Goal: Task Accomplishment & Management: Use online tool/utility

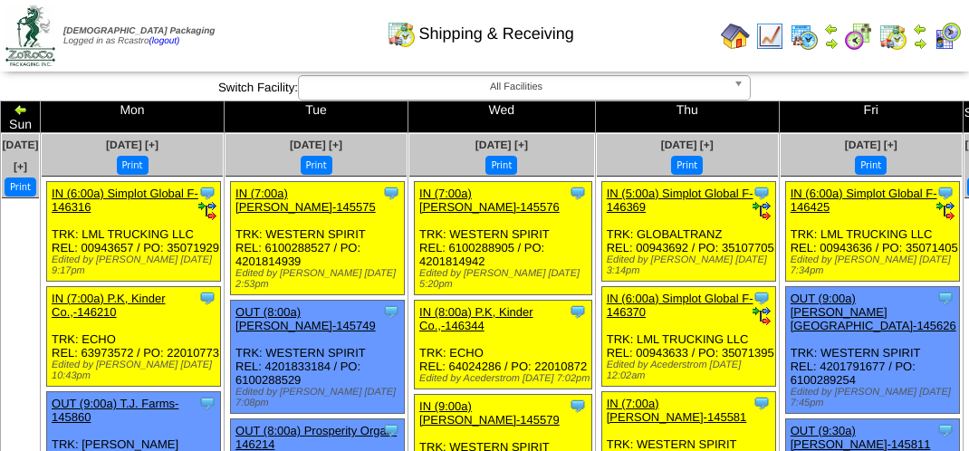
scroll to position [2174, 0]
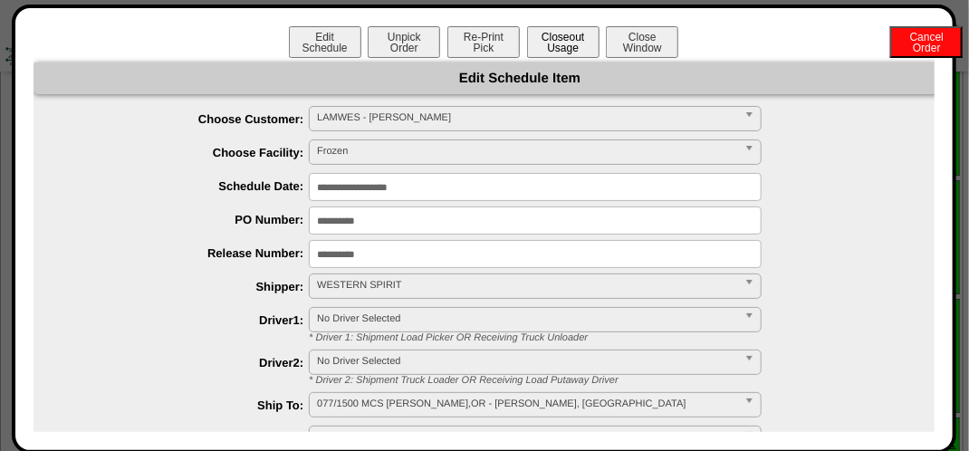
click at [549, 37] on button "Closeout Usage" at bounding box center [563, 42] width 72 height 32
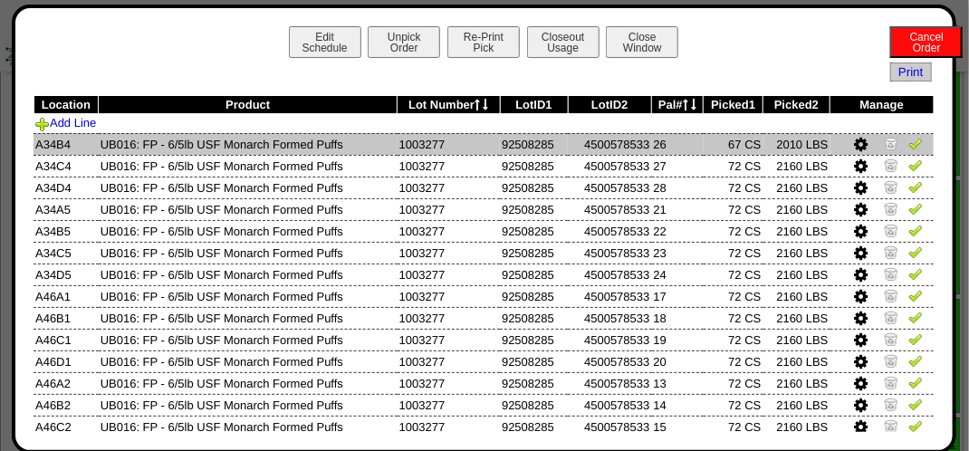
drag, startPoint x: 899, startPoint y: 139, endPoint x: 895, endPoint y: 149, distance: 10.9
click at [908, 139] on img at bounding box center [915, 143] width 14 height 14
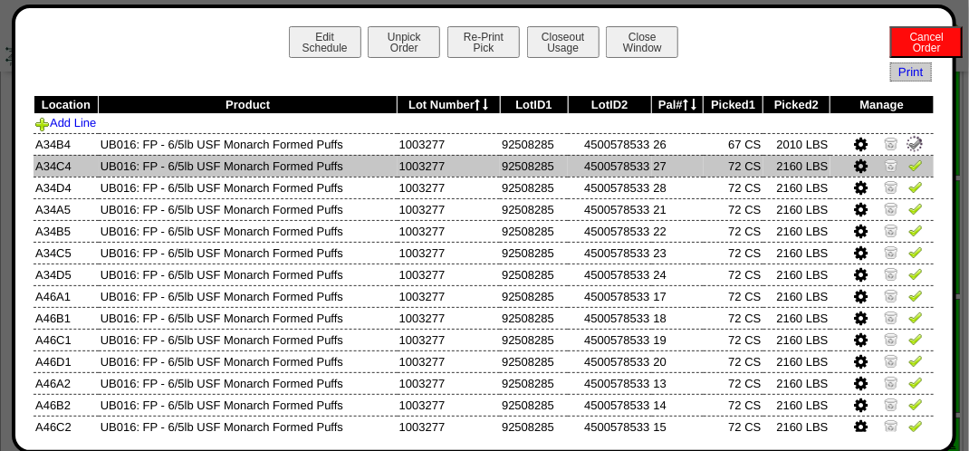
click at [895, 165] on td at bounding box center [882, 166] width 103 height 22
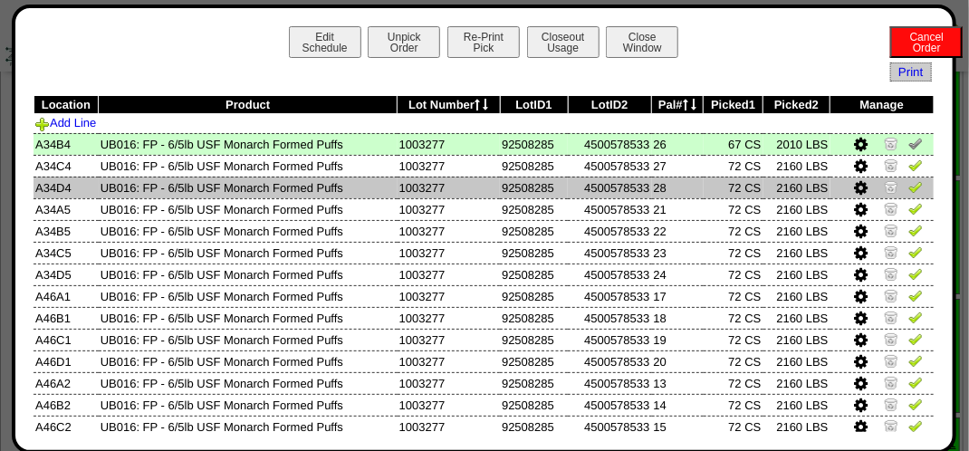
click at [908, 185] on img at bounding box center [915, 186] width 14 height 14
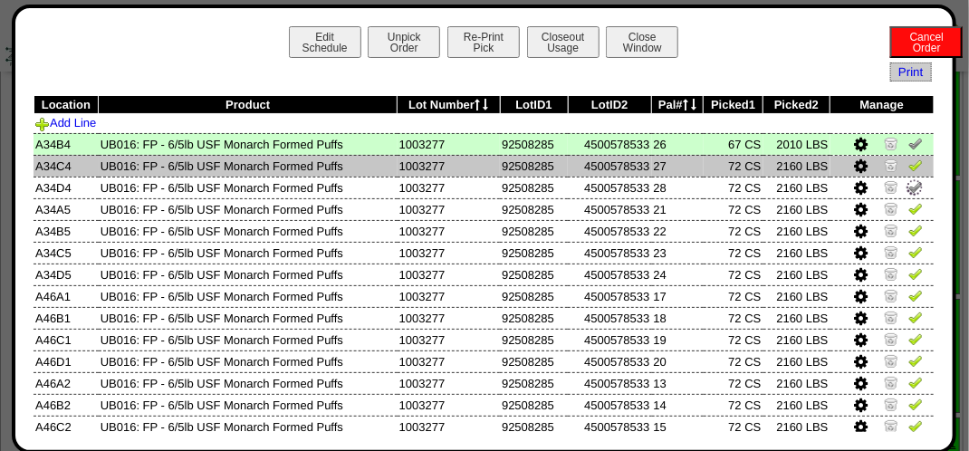
click at [908, 161] on img at bounding box center [915, 165] width 14 height 14
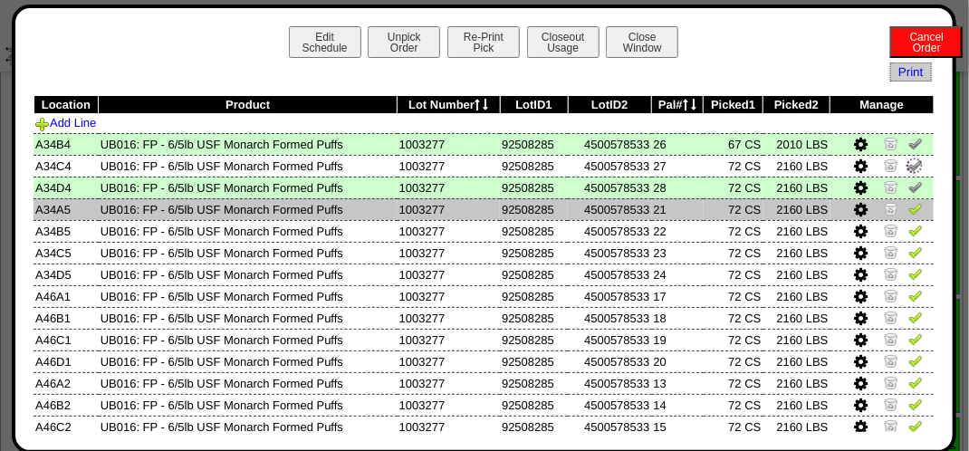
click at [908, 215] on img at bounding box center [915, 208] width 14 height 14
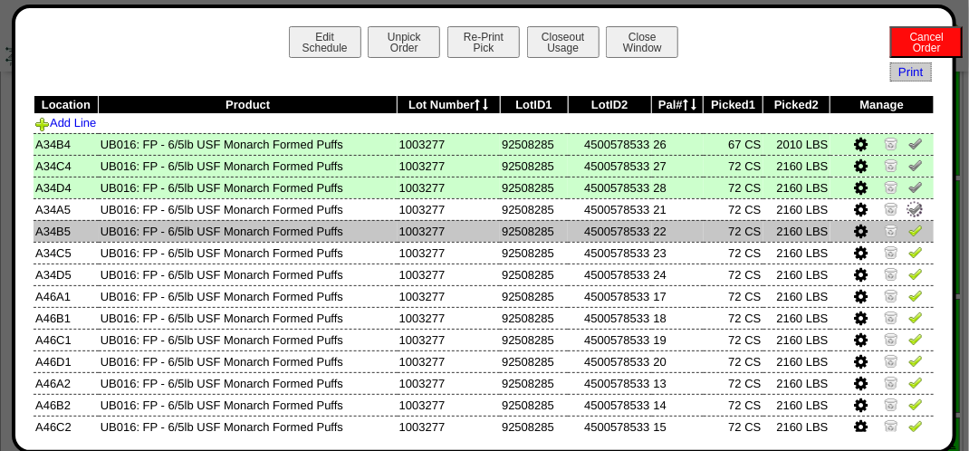
click at [908, 231] on img at bounding box center [915, 230] width 14 height 14
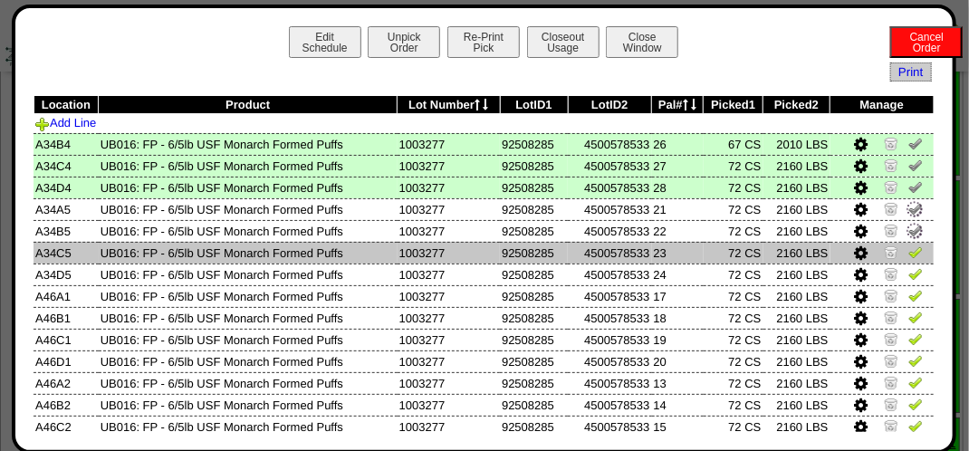
click at [908, 252] on img at bounding box center [915, 252] width 14 height 14
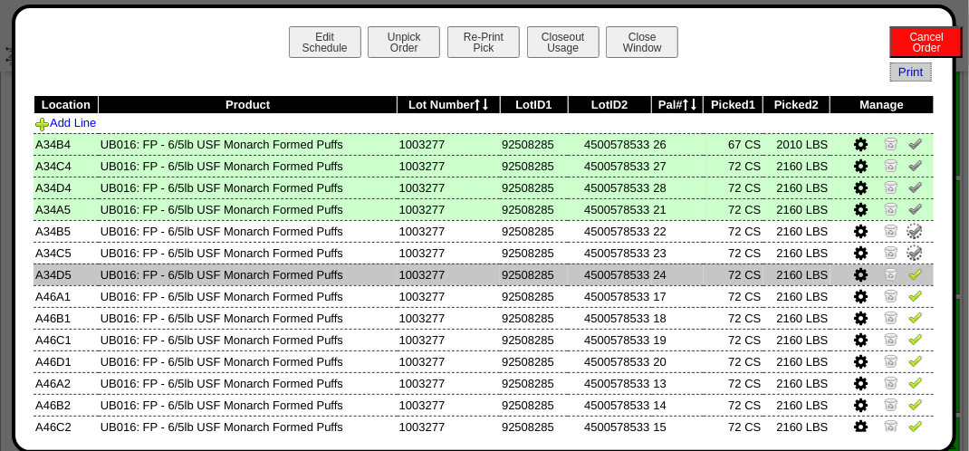
click at [908, 267] on img at bounding box center [915, 273] width 14 height 14
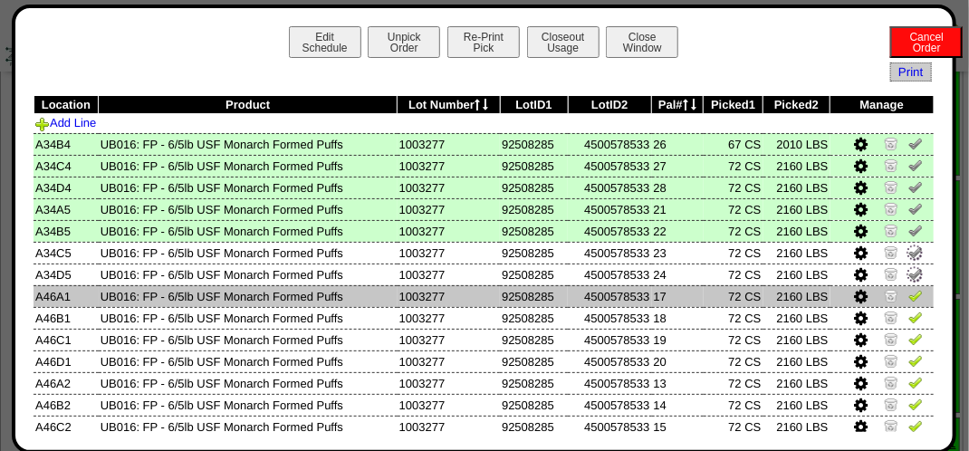
click at [908, 303] on link at bounding box center [915, 299] width 14 height 14
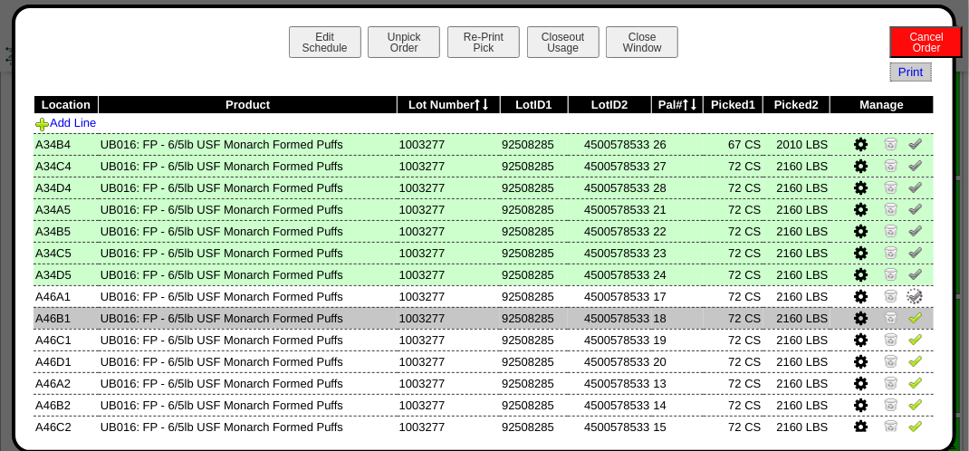
click at [908, 322] on img at bounding box center [915, 317] width 14 height 14
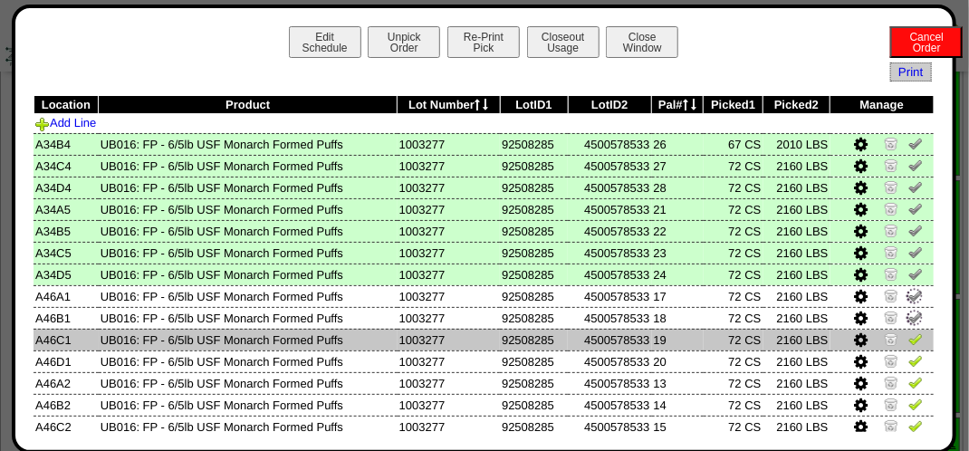
click at [908, 340] on img at bounding box center [915, 339] width 14 height 14
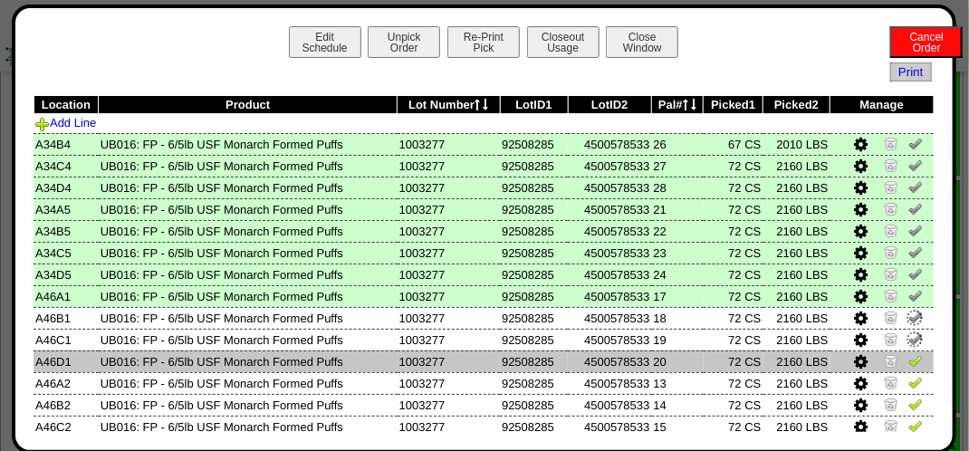
click at [908, 360] on img at bounding box center [915, 360] width 14 height 14
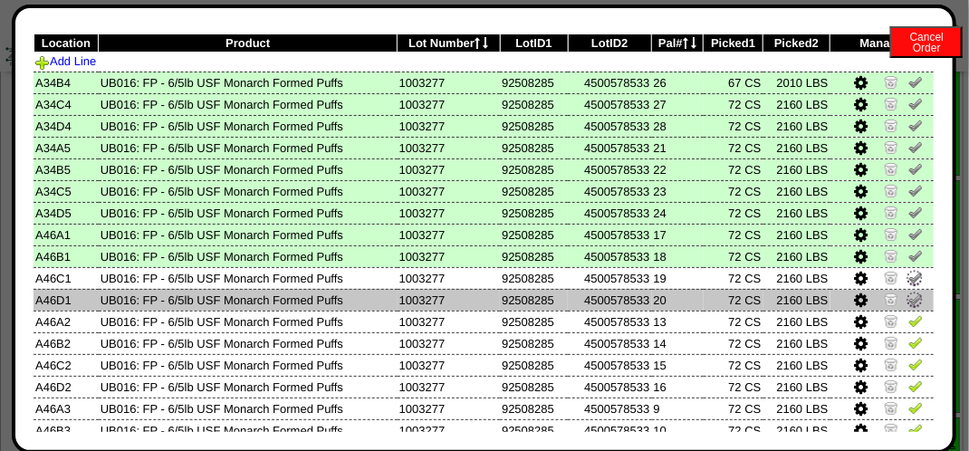
scroll to position [91, 0]
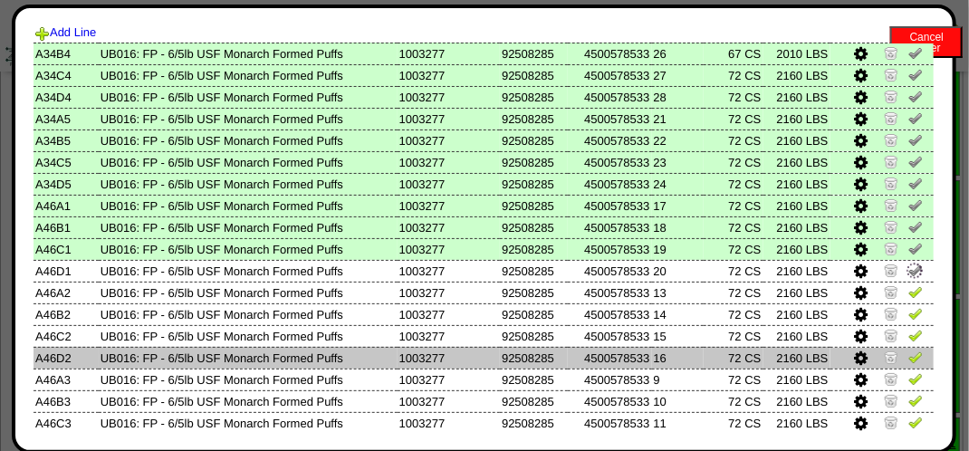
click at [908, 355] on img at bounding box center [915, 357] width 14 height 14
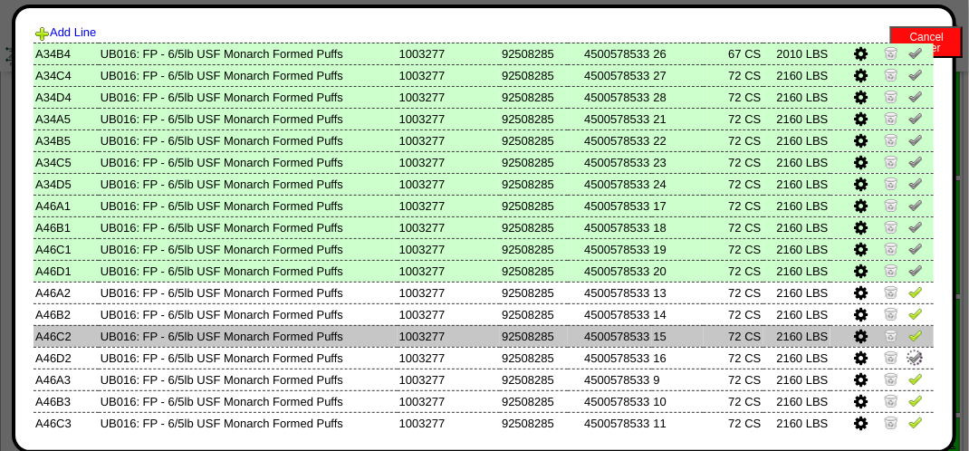
click at [908, 334] on img at bounding box center [915, 335] width 14 height 14
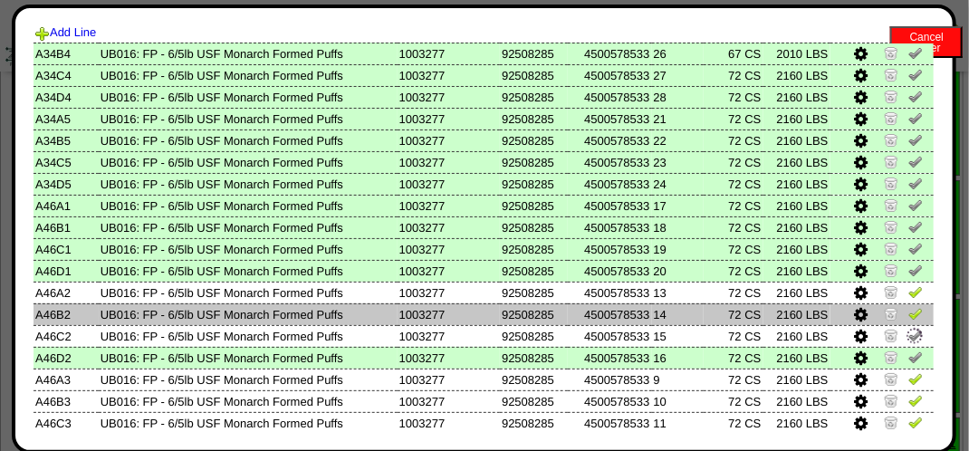
click at [909, 308] on img at bounding box center [915, 313] width 14 height 14
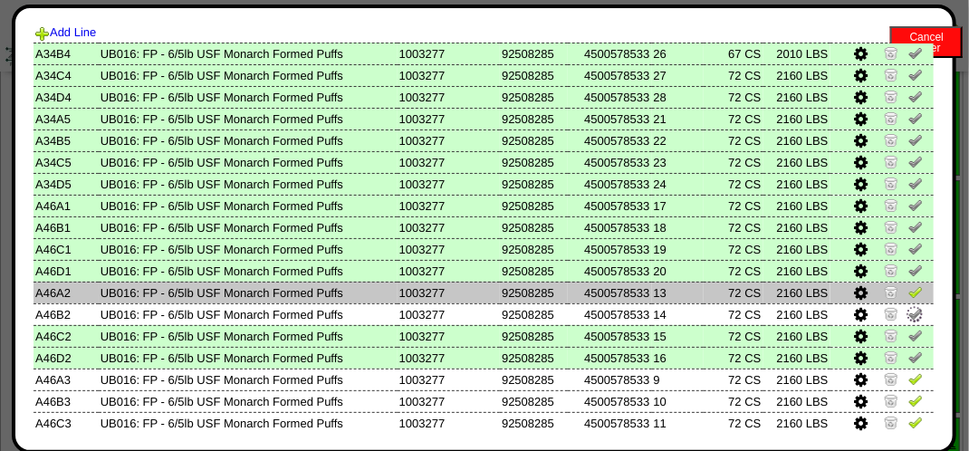
click at [909, 293] on img at bounding box center [915, 291] width 14 height 14
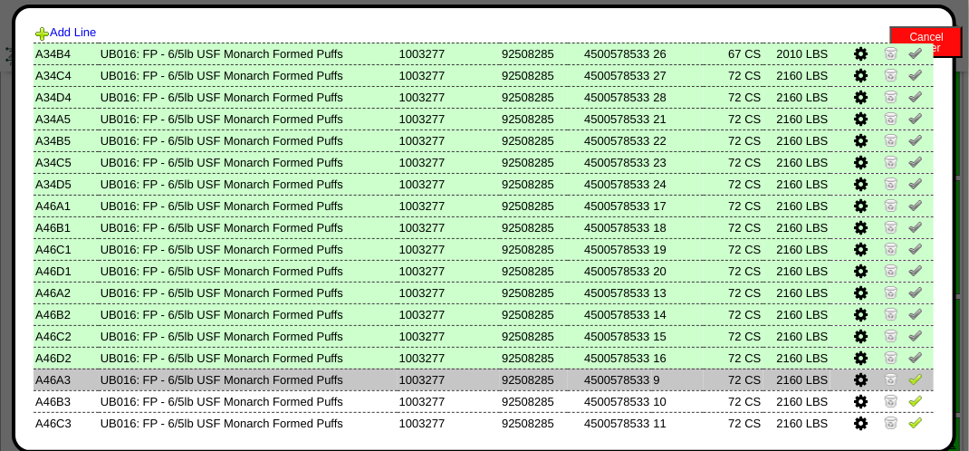
click at [908, 375] on img at bounding box center [915, 378] width 14 height 14
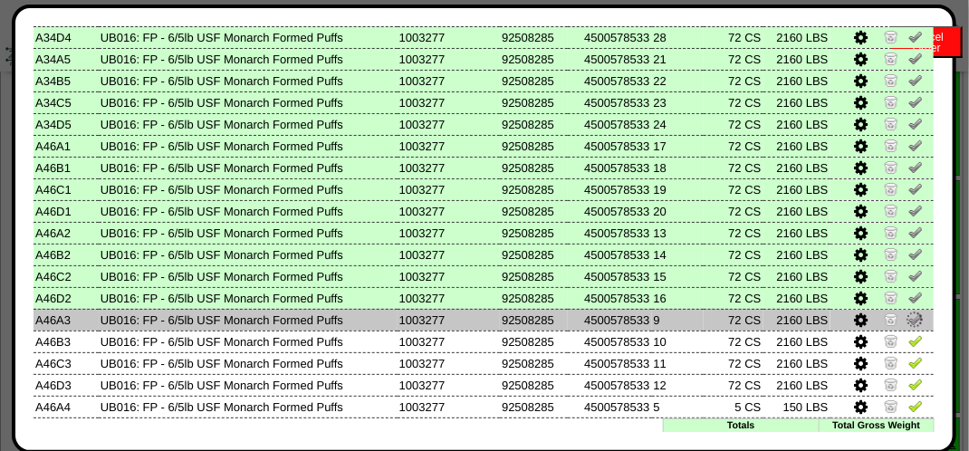
scroll to position [181, 0]
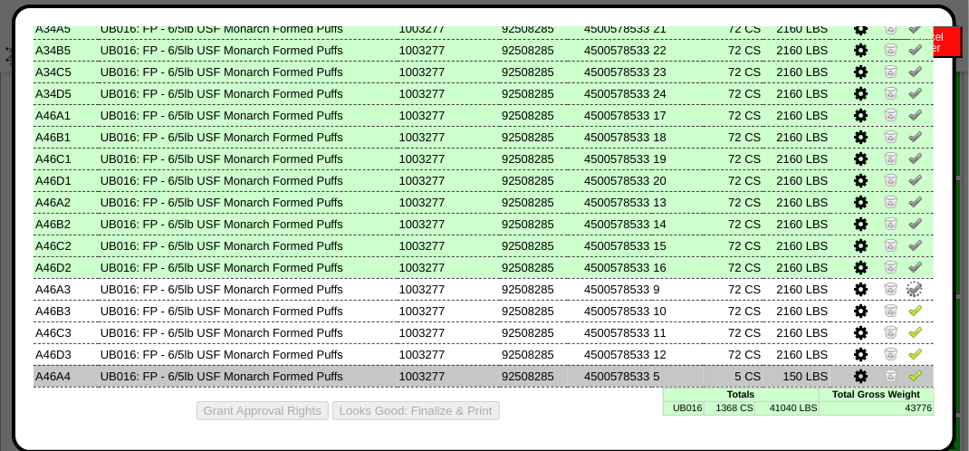
click at [908, 375] on img at bounding box center [915, 375] width 14 height 14
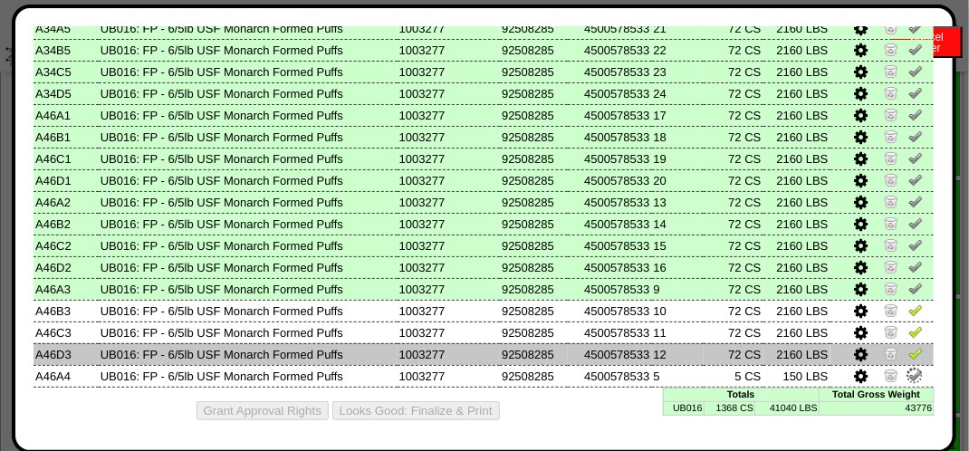
click at [908, 357] on img at bounding box center [915, 353] width 14 height 14
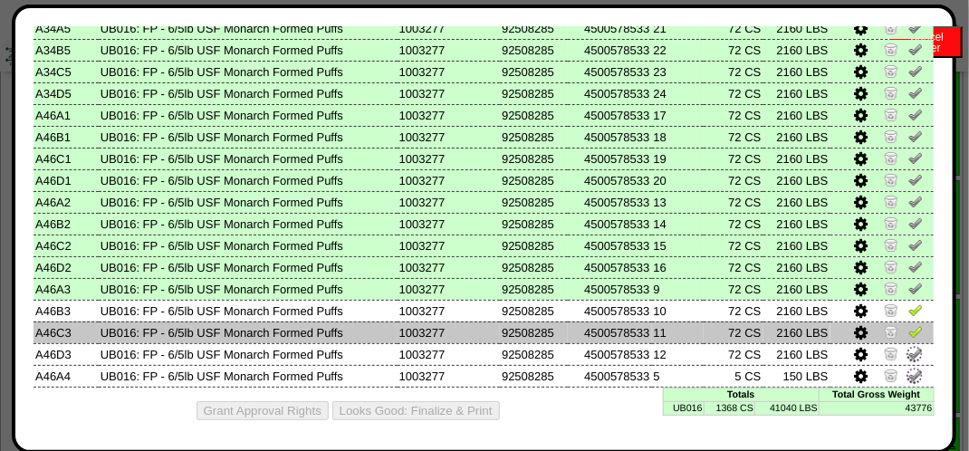
click at [908, 329] on img at bounding box center [915, 331] width 14 height 14
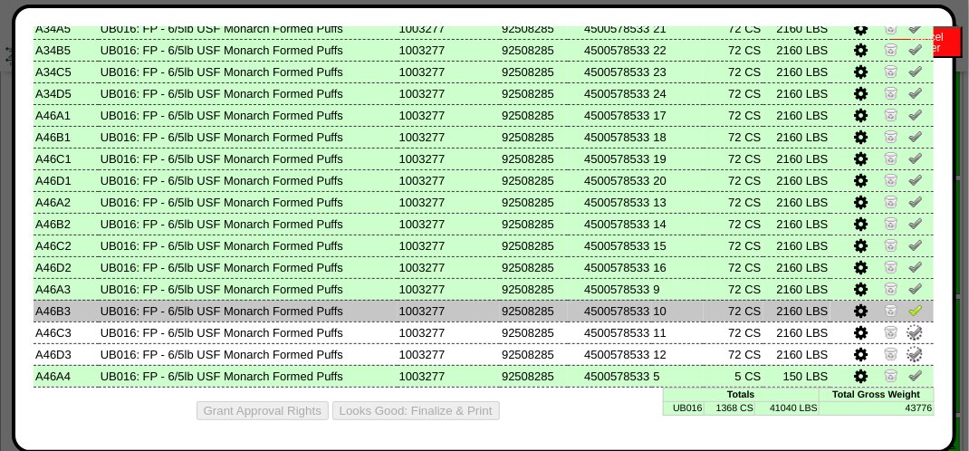
click at [908, 310] on img at bounding box center [915, 310] width 14 height 14
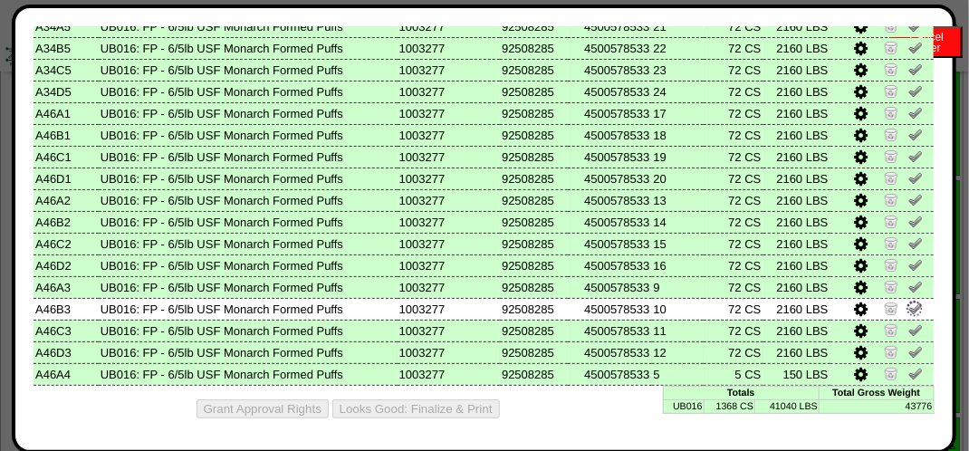
scroll to position [186, 0]
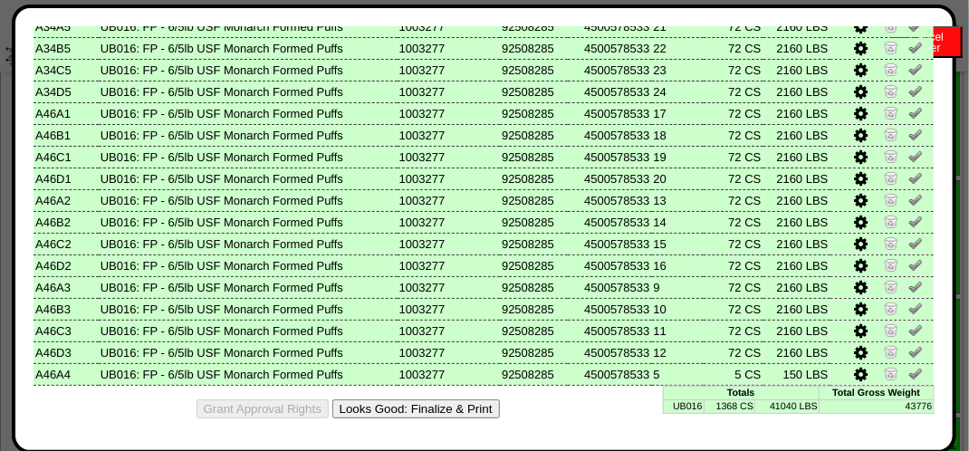
click at [464, 406] on button "Looks Good: Finalize & Print" at bounding box center [416, 408] width 168 height 19
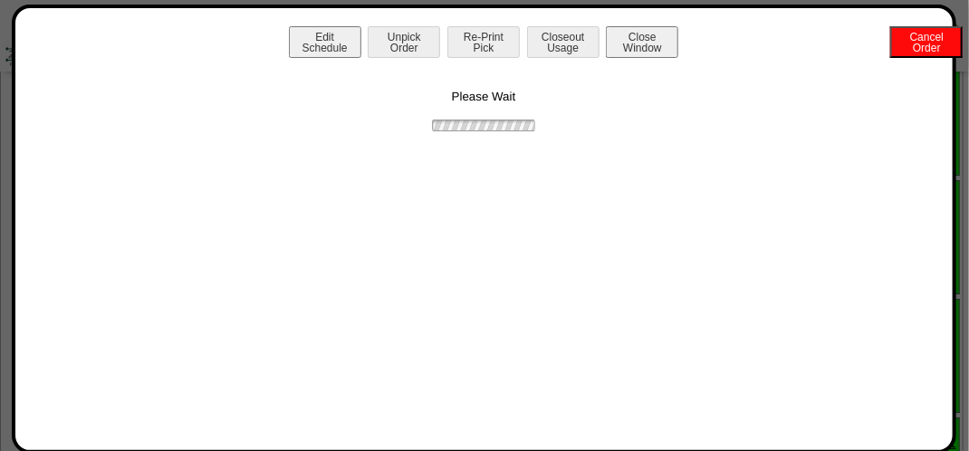
scroll to position [0, 0]
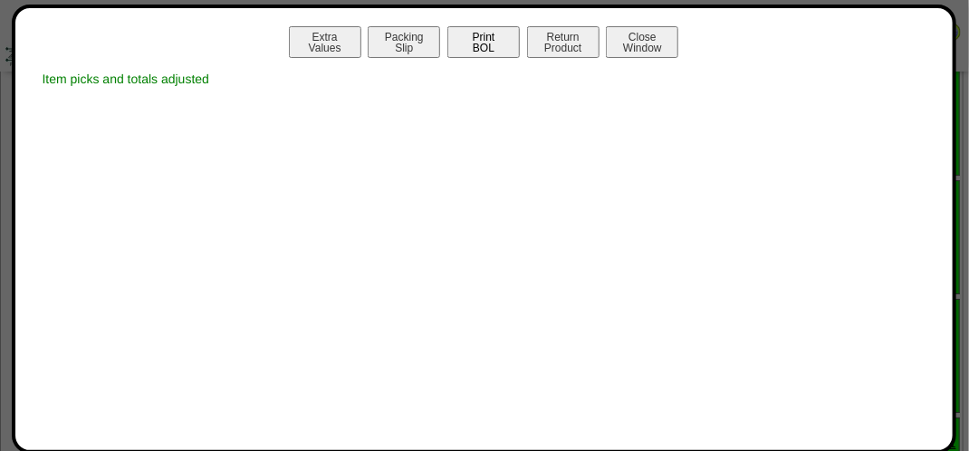
click at [500, 48] on button "Print BOL" at bounding box center [483, 42] width 72 height 32
